Goal: Information Seeking & Learning: Find specific fact

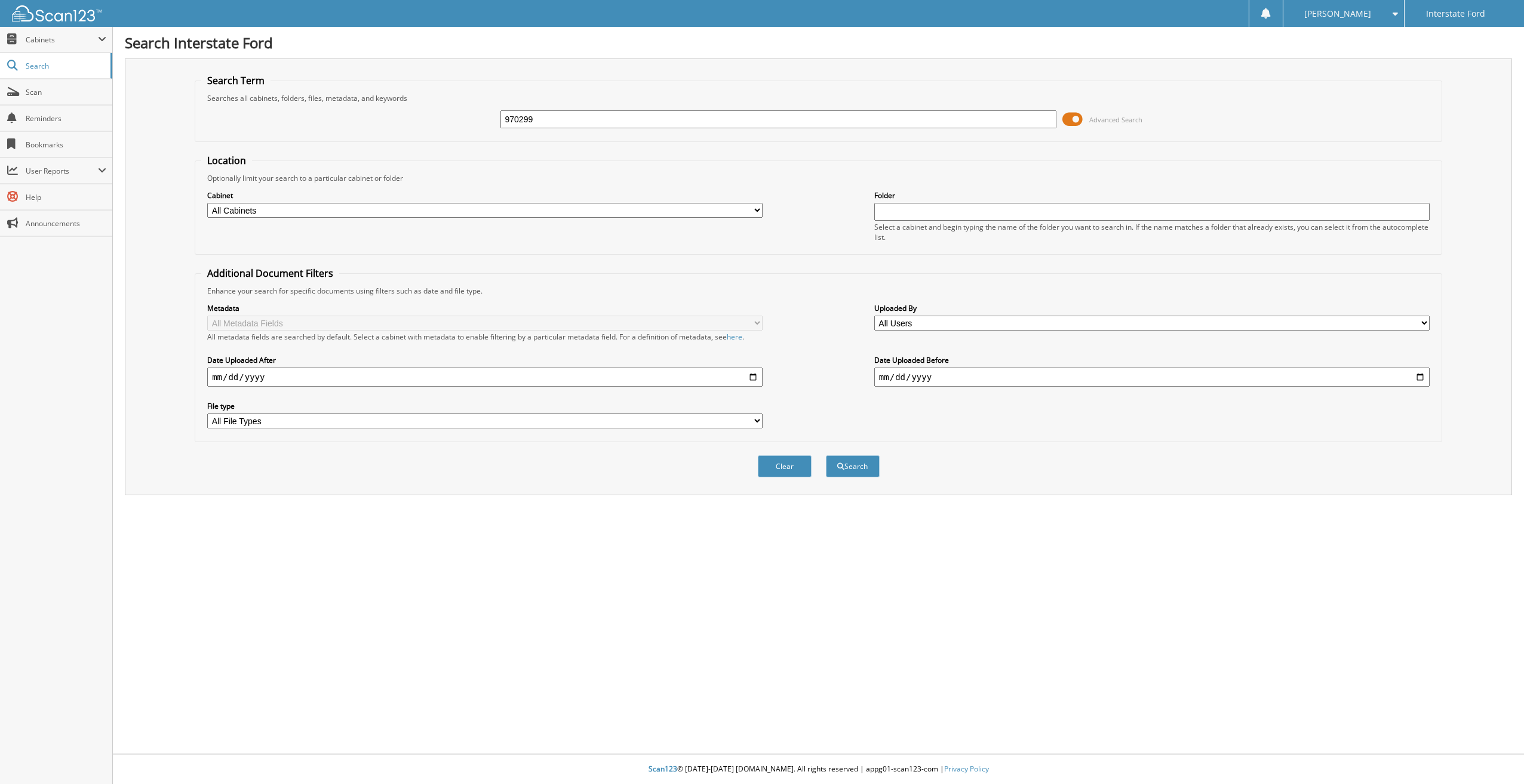
type input "970299"
click at [826, 455] on button "Search" at bounding box center [852, 466] width 54 height 22
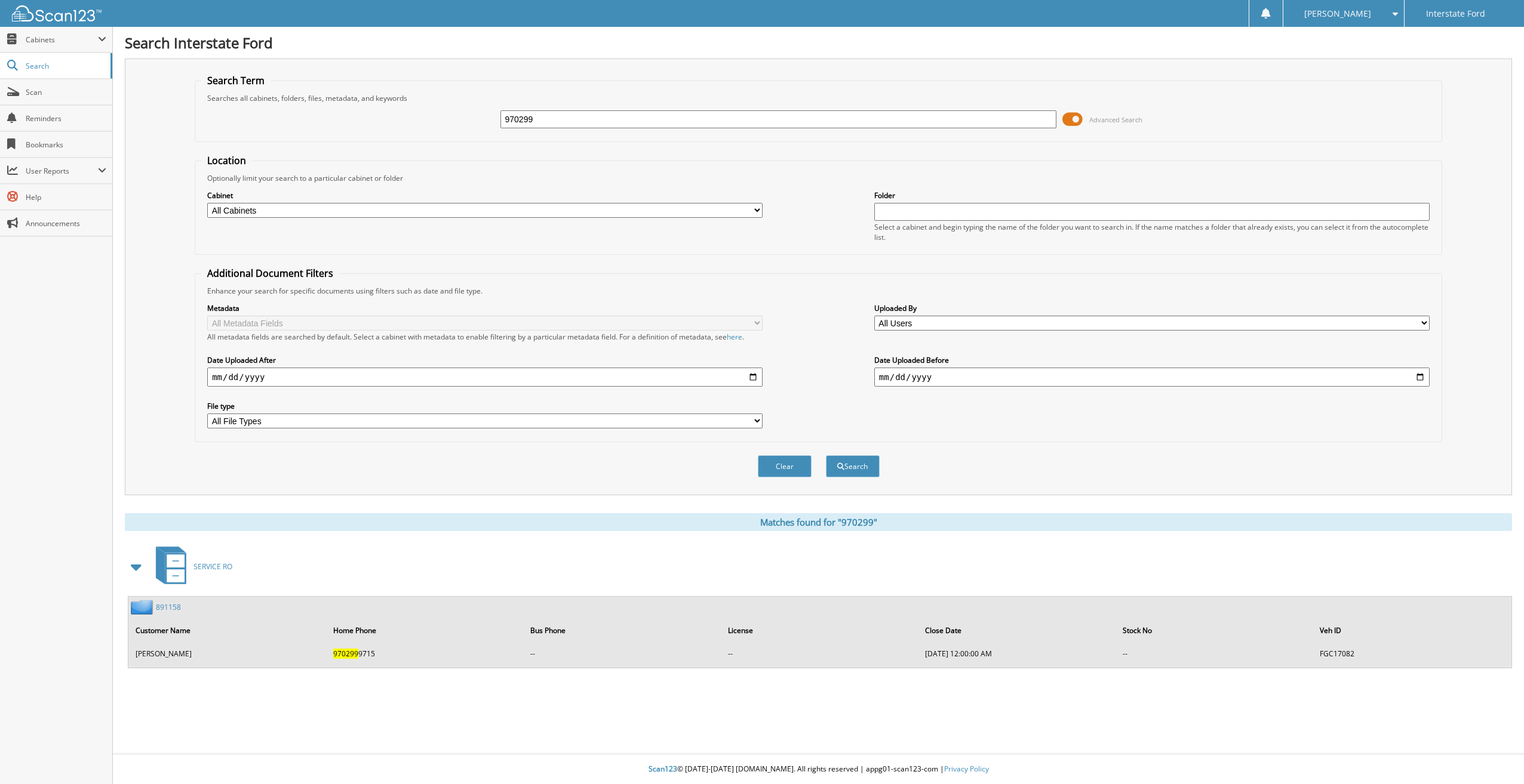
drag, startPoint x: 552, startPoint y: 122, endPoint x: 444, endPoint y: 119, distance: 108.0
click at [444, 119] on div "970299 Advanced Search" at bounding box center [818, 119] width 1234 height 32
type input "970315"
click at [826, 455] on button "Search" at bounding box center [852, 466] width 54 height 22
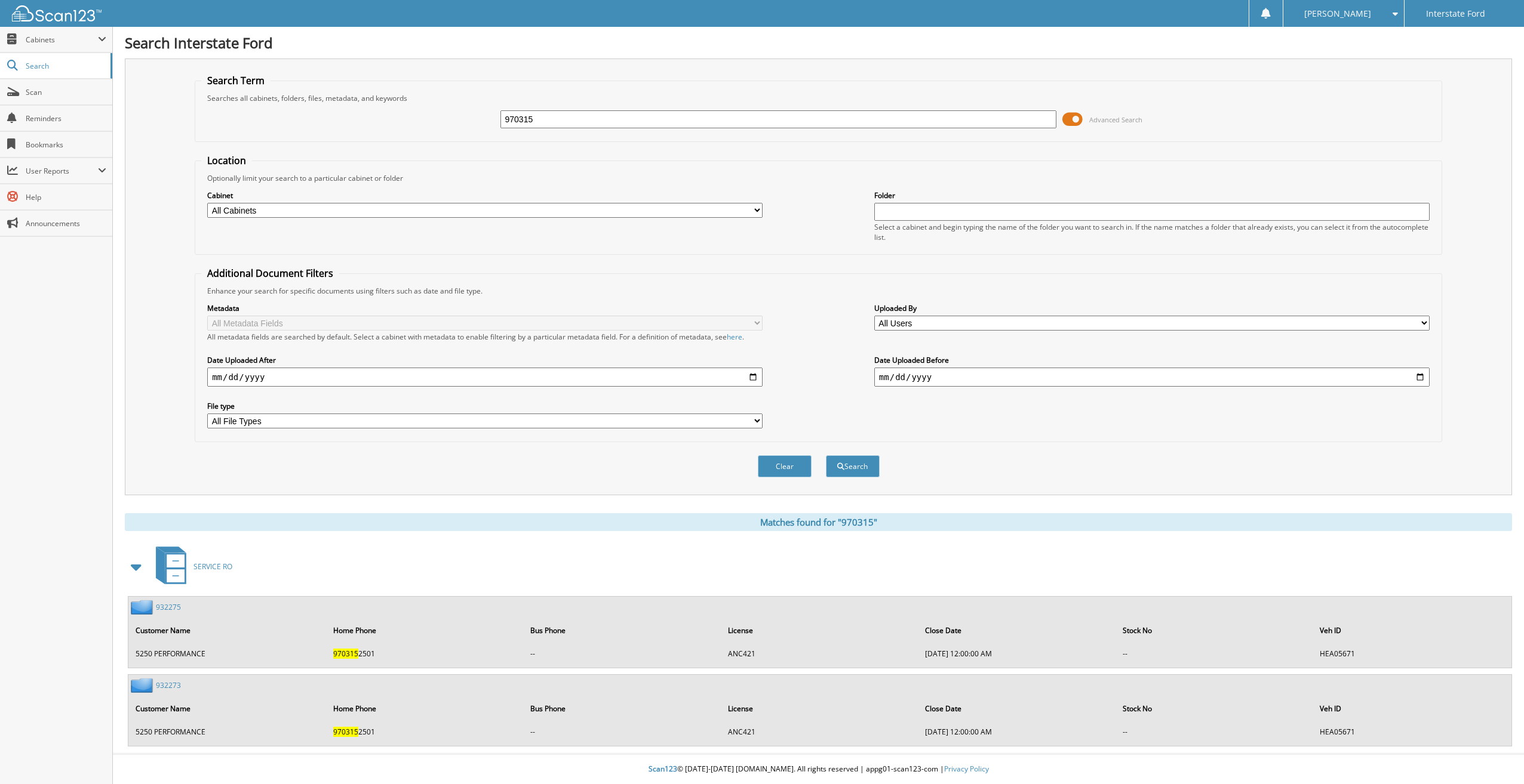
drag, startPoint x: 580, startPoint y: 120, endPoint x: 437, endPoint y: 121, distance: 143.0
click at [437, 121] on div "970315 Advanced Search" at bounding box center [818, 119] width 1234 height 32
type input "970344"
click at [826, 455] on button "Search" at bounding box center [852, 466] width 54 height 22
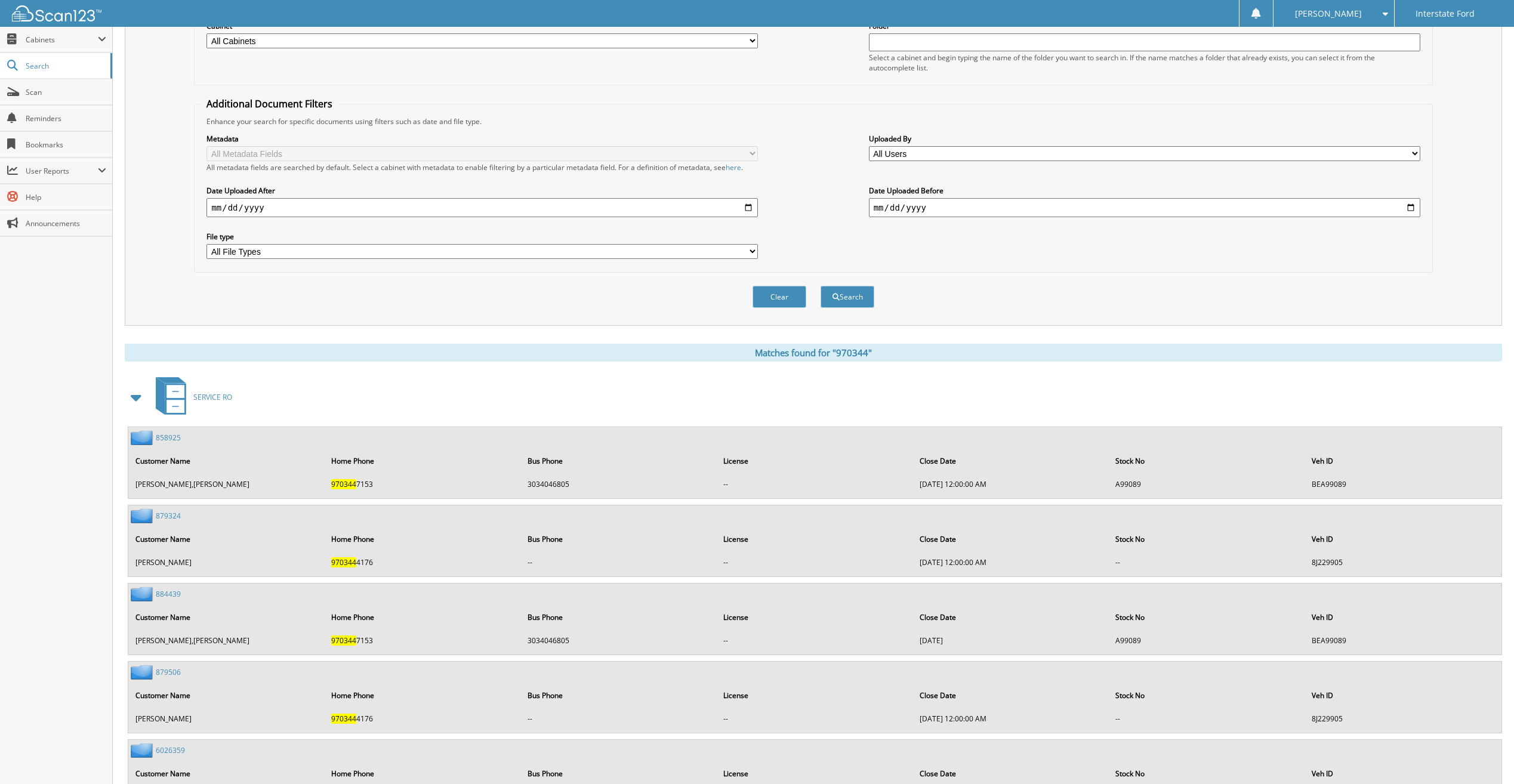
scroll to position [468, 0]
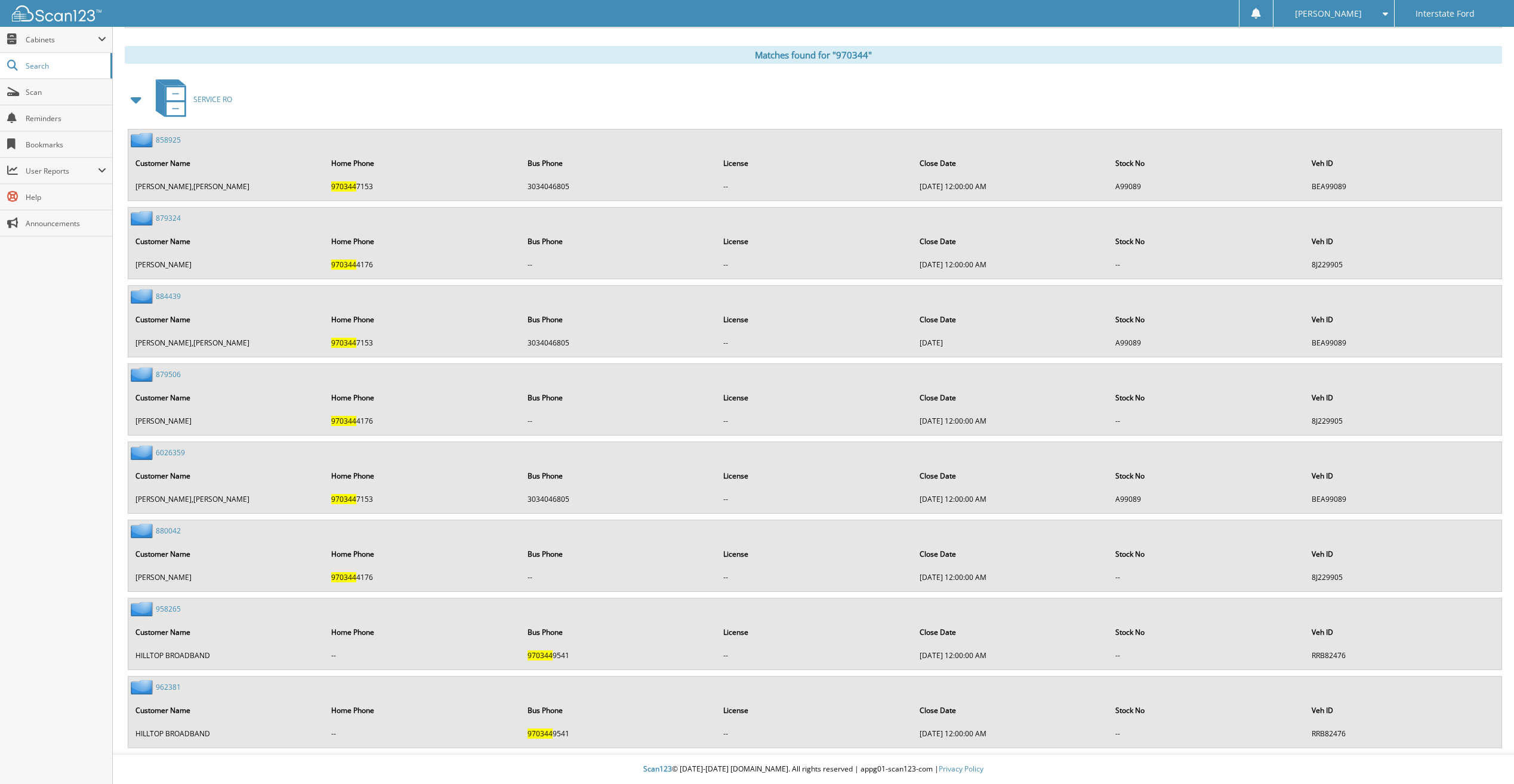
click at [173, 691] on link "962381" at bounding box center [168, 687] width 25 height 10
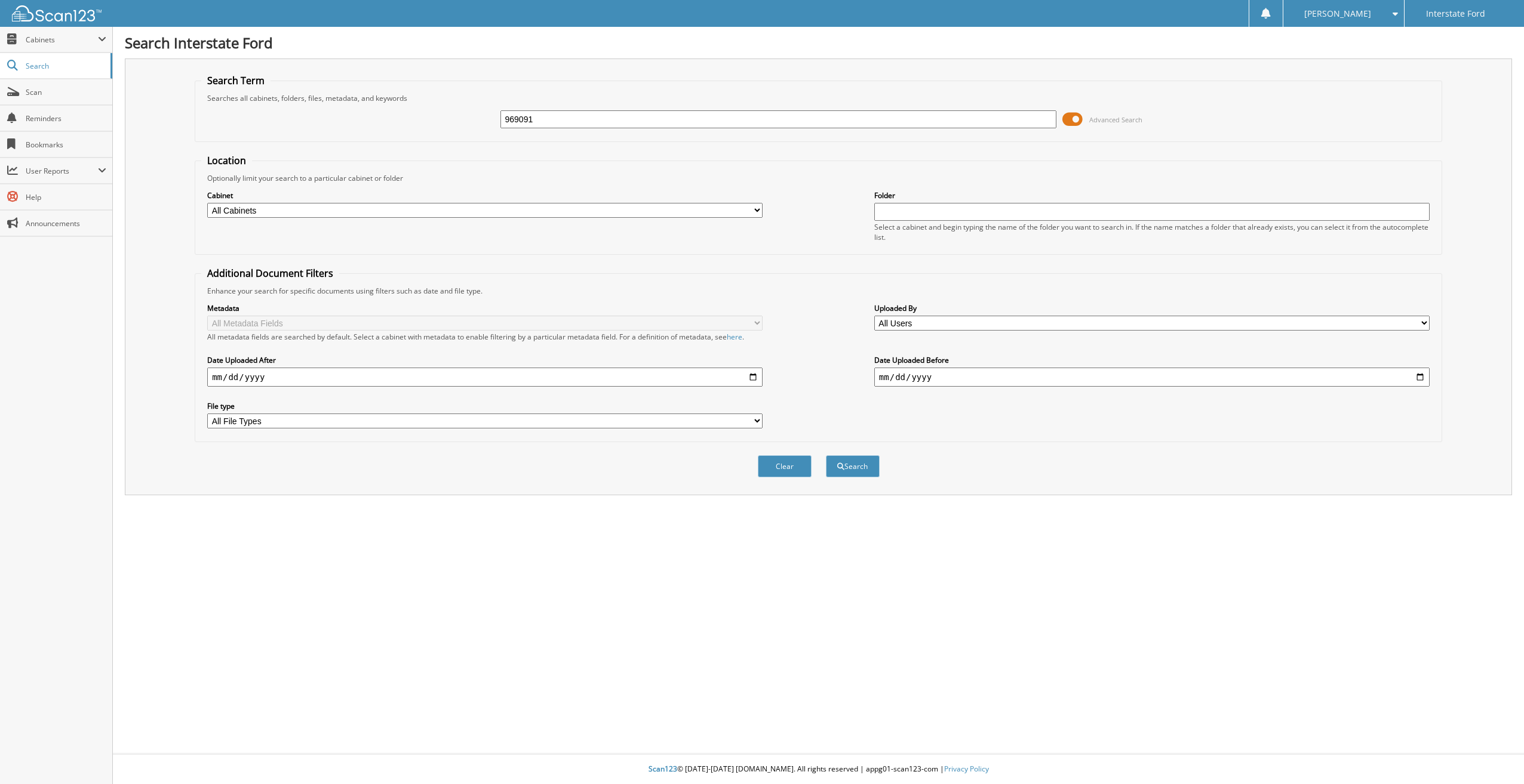
type input "969091"
click at [826, 455] on button "Search" at bounding box center [852, 466] width 54 height 22
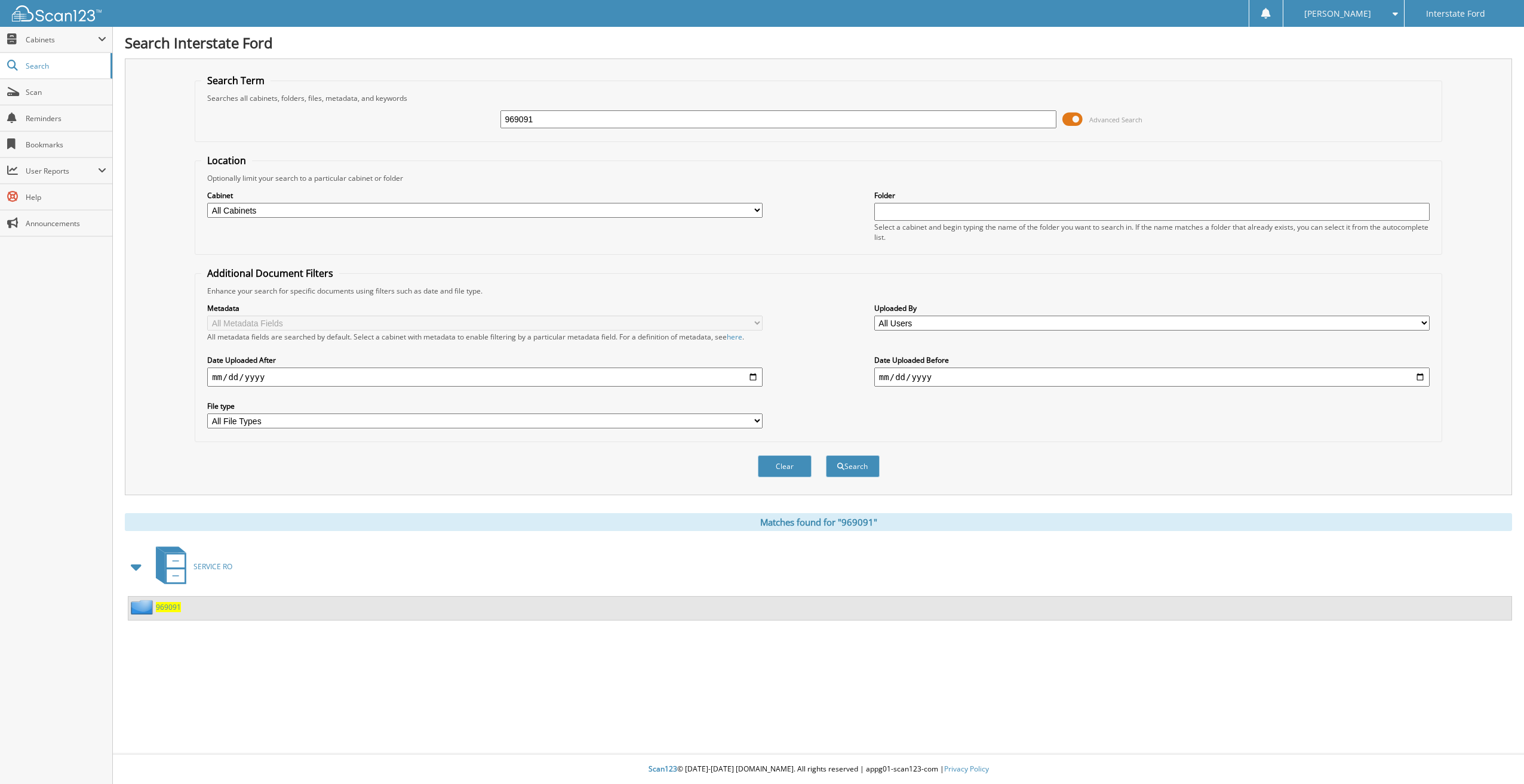
click at [166, 609] on span "969091" at bounding box center [168, 607] width 25 height 10
